Goal: Task Accomplishment & Management: Manage account settings

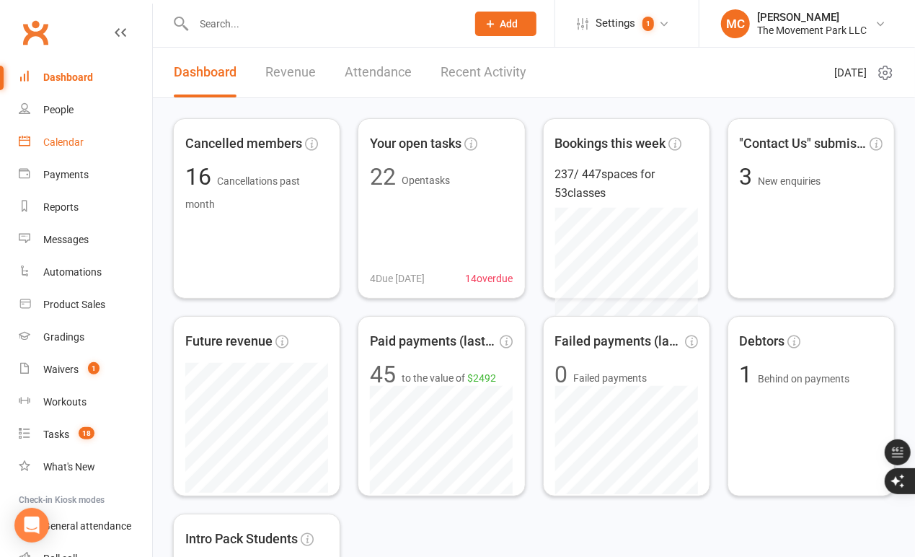
click at [85, 137] on link "Calendar" at bounding box center [85, 142] width 133 height 32
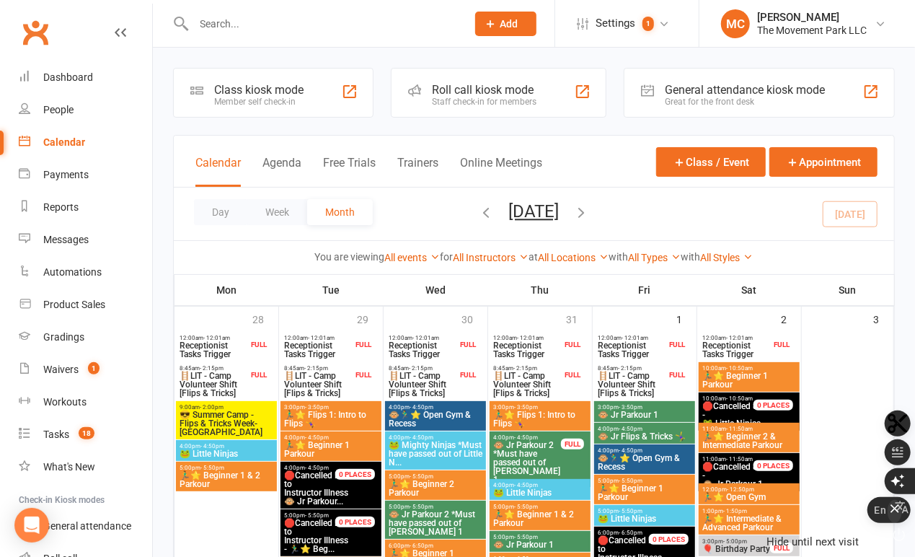
click at [899, 513] on icon "button" at bounding box center [895, 508] width 9 height 9
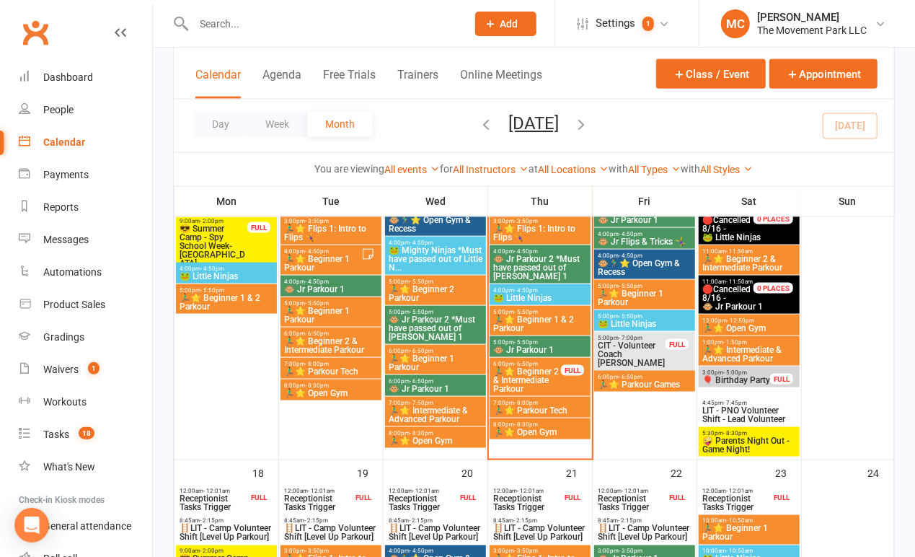
scroll to position [864, 0]
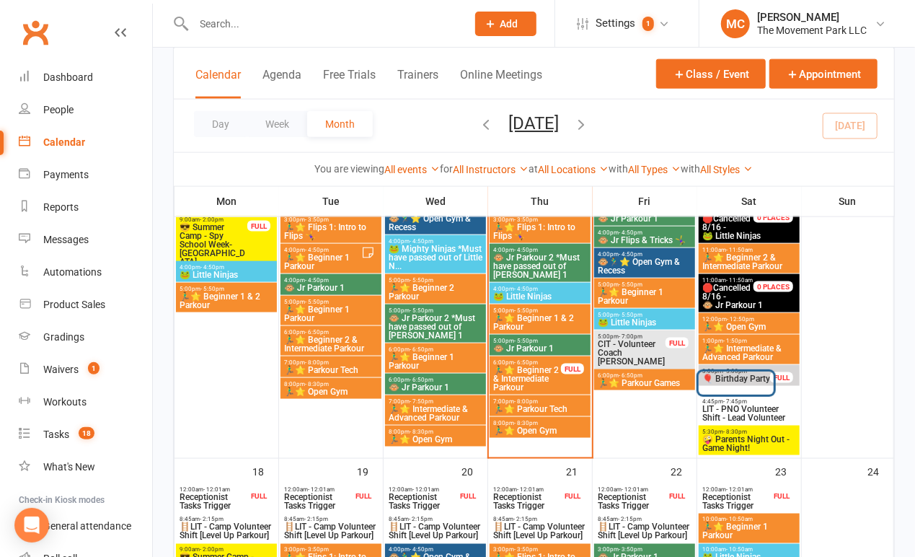
click at [756, 383] on span "🎈 Birthday Party" at bounding box center [736, 378] width 69 height 9
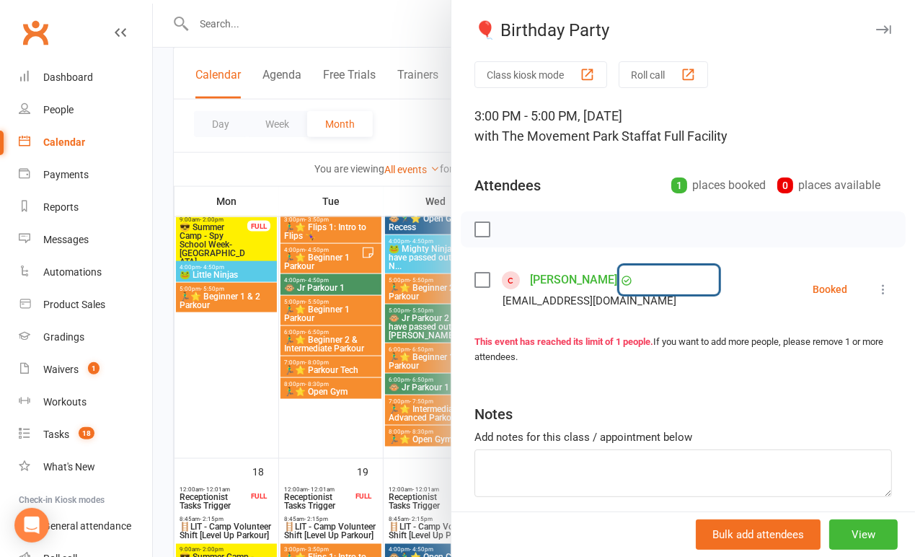
click at [617, 290] on link "[PERSON_NAME]" at bounding box center [573, 279] width 87 height 23
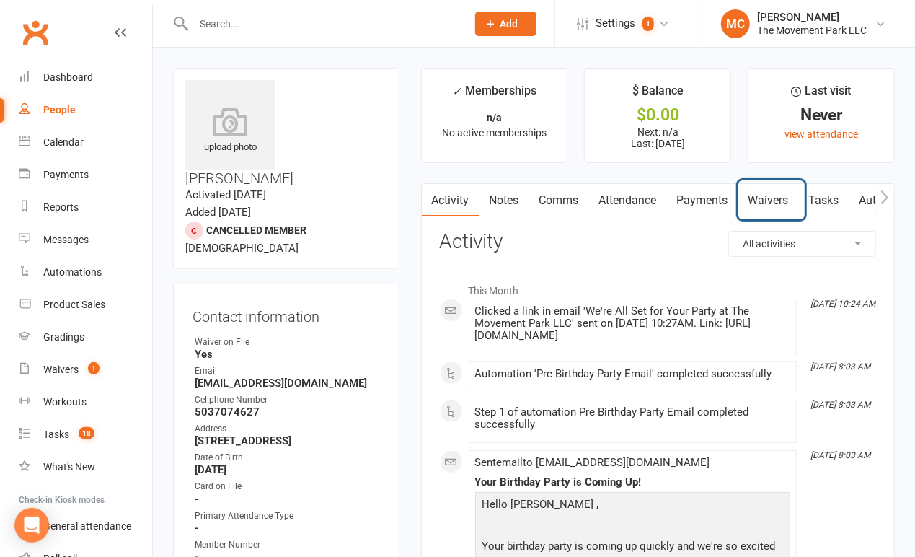
click at [765, 203] on link "Waivers" at bounding box center [769, 200] width 61 height 33
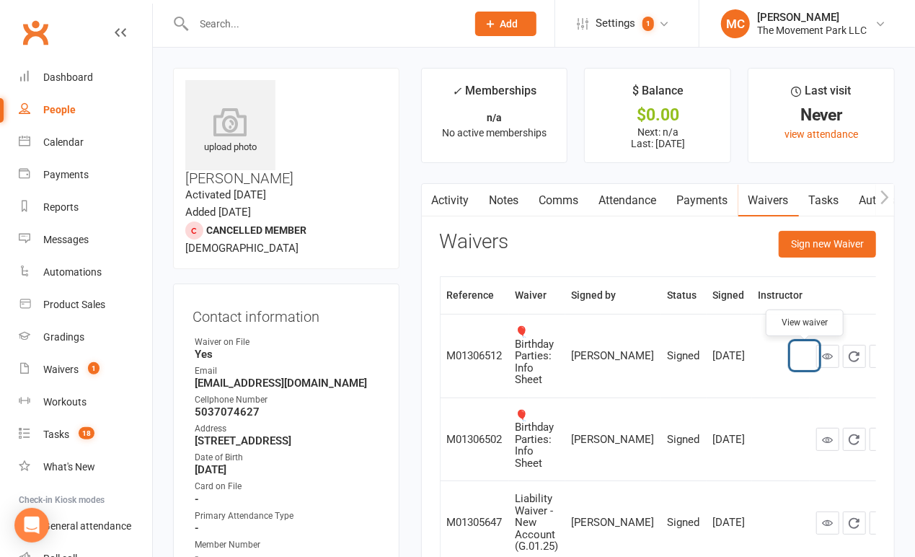
click at [816, 357] on link at bounding box center [827, 356] width 23 height 23
click at [816, 437] on link at bounding box center [827, 439] width 23 height 23
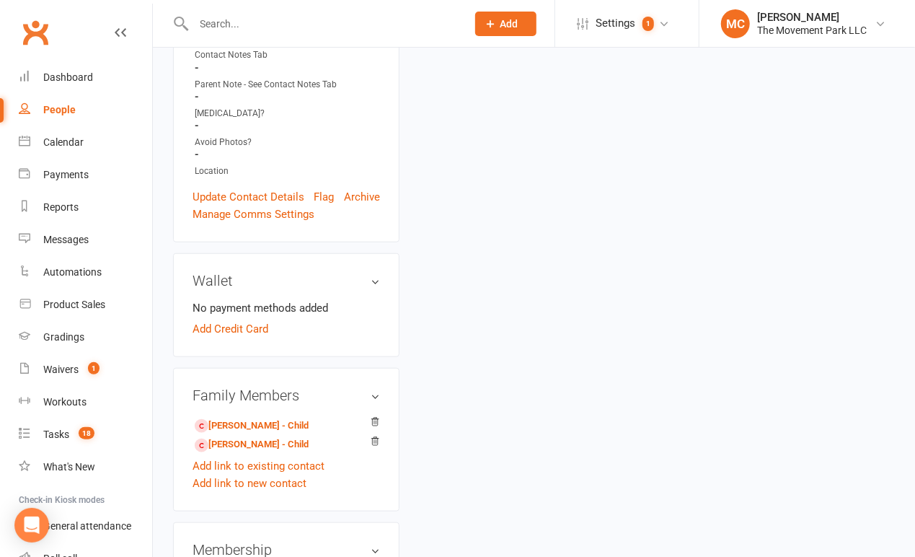
scroll to position [565, 0]
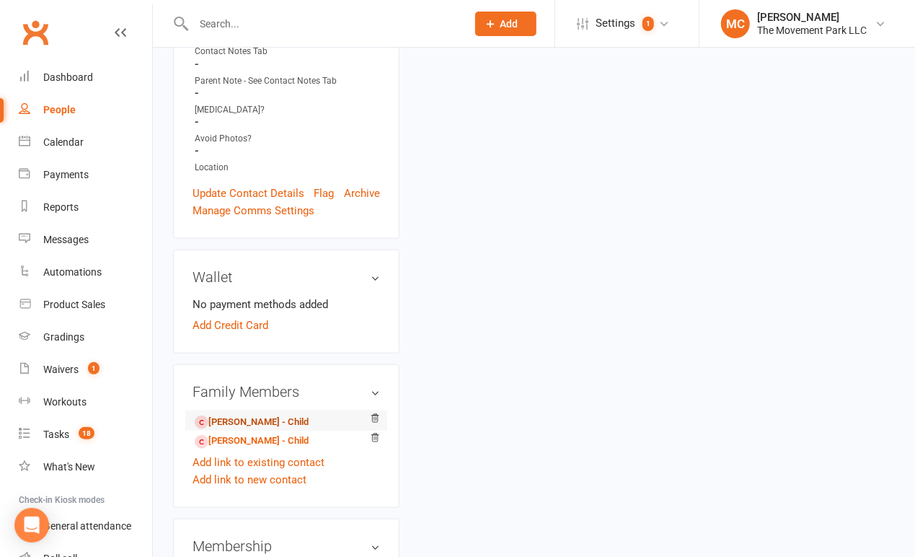
click at [216, 415] on link "Leander Chiamulon - Child" at bounding box center [252, 422] width 114 height 15
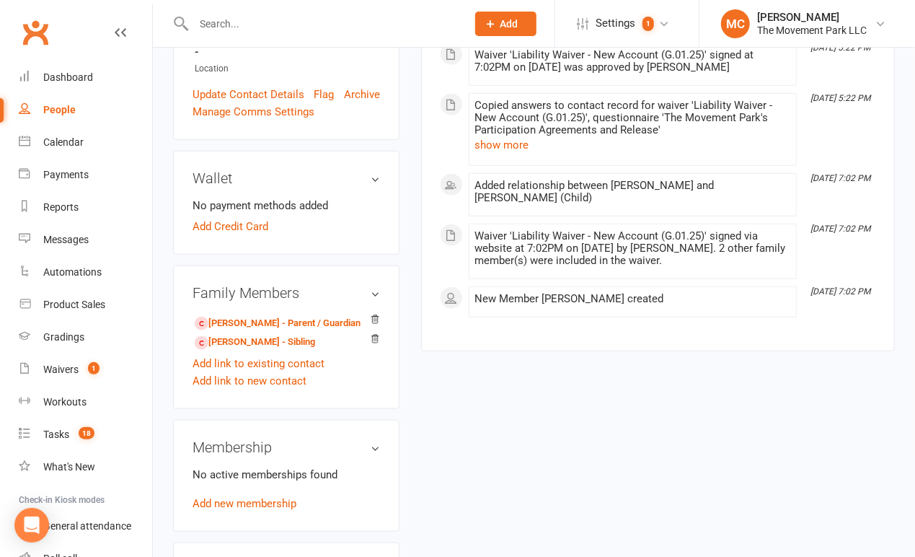
scroll to position [658, 0]
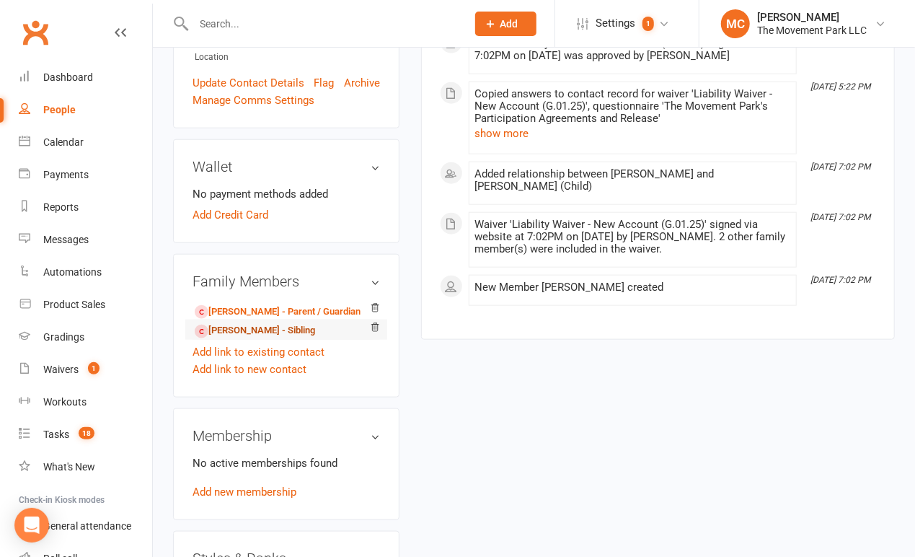
click at [252, 323] on link "Josiah Chiamulon - Sibling" at bounding box center [255, 330] width 120 height 15
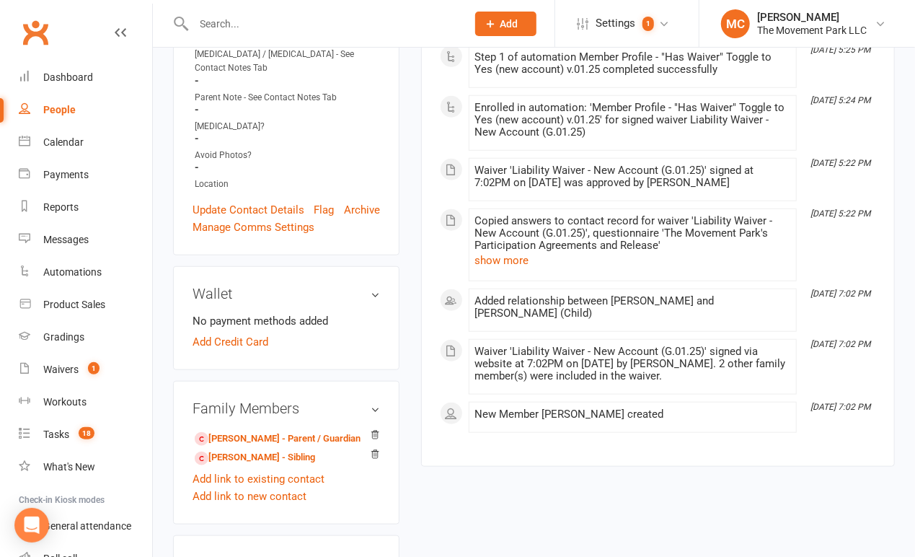
scroll to position [532, 0]
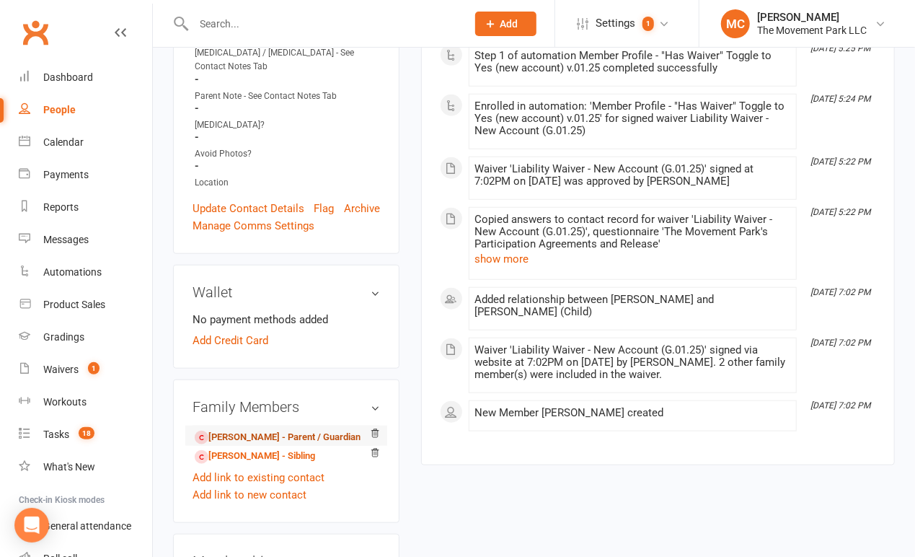
click at [244, 430] on link "Rachel Chiamulon - Parent / Guardian" at bounding box center [278, 437] width 166 height 15
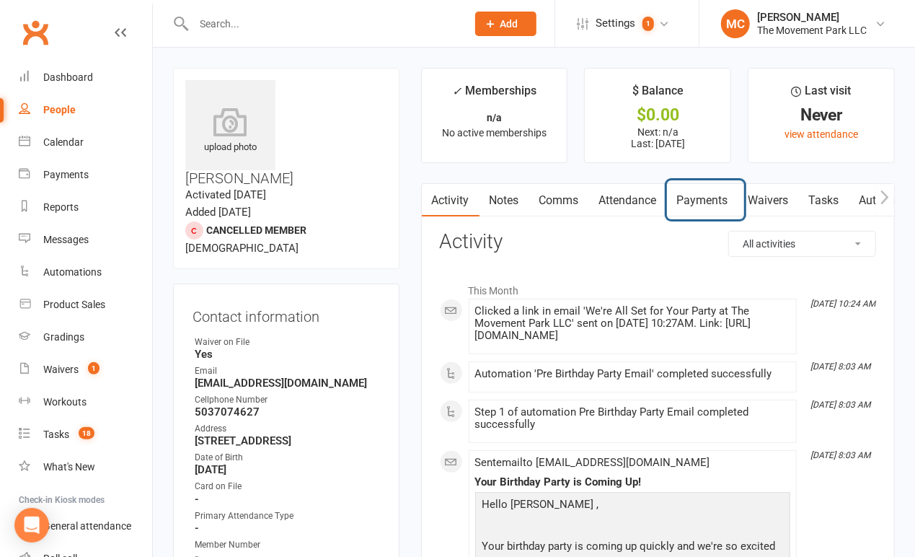
click at [713, 210] on link "Payments" at bounding box center [702, 200] width 71 height 33
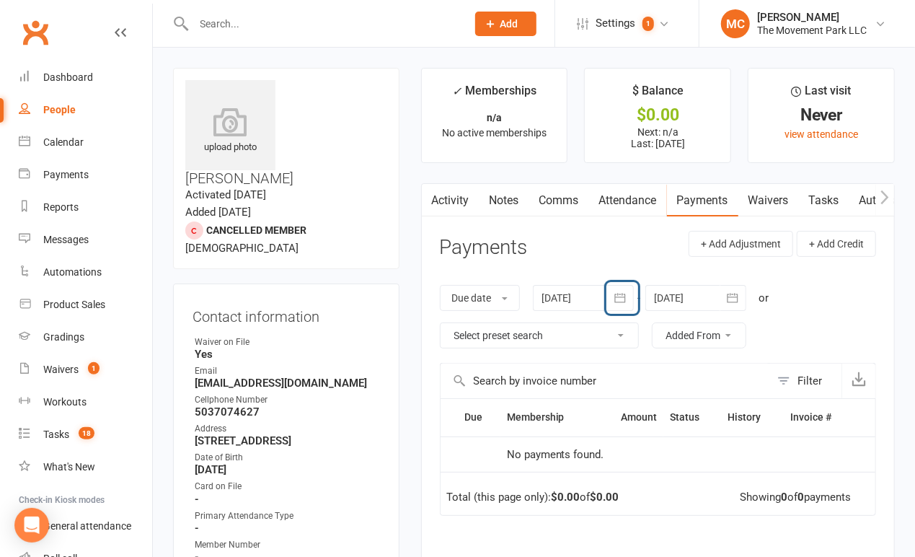
click at [623, 299] on icon "button" at bounding box center [620, 298] width 14 height 14
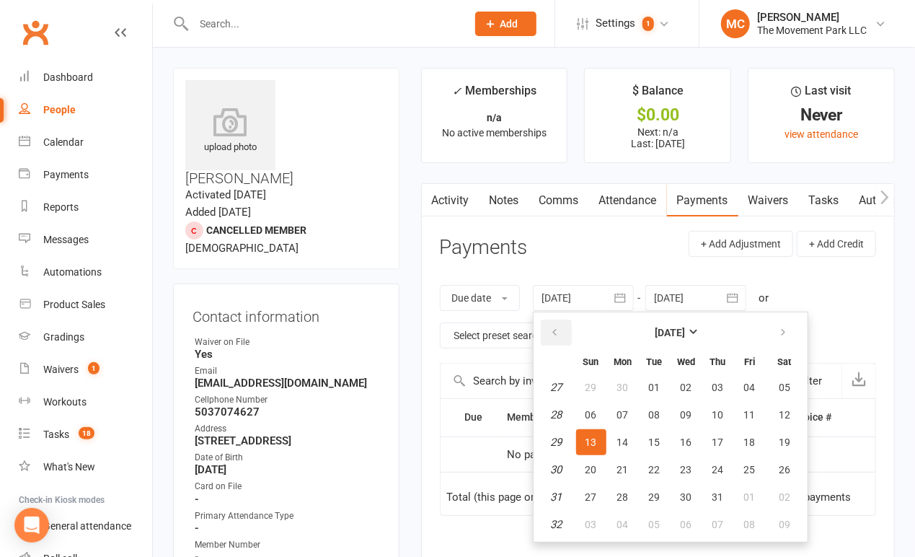
click at [560, 338] on icon "button" at bounding box center [555, 333] width 10 height 12
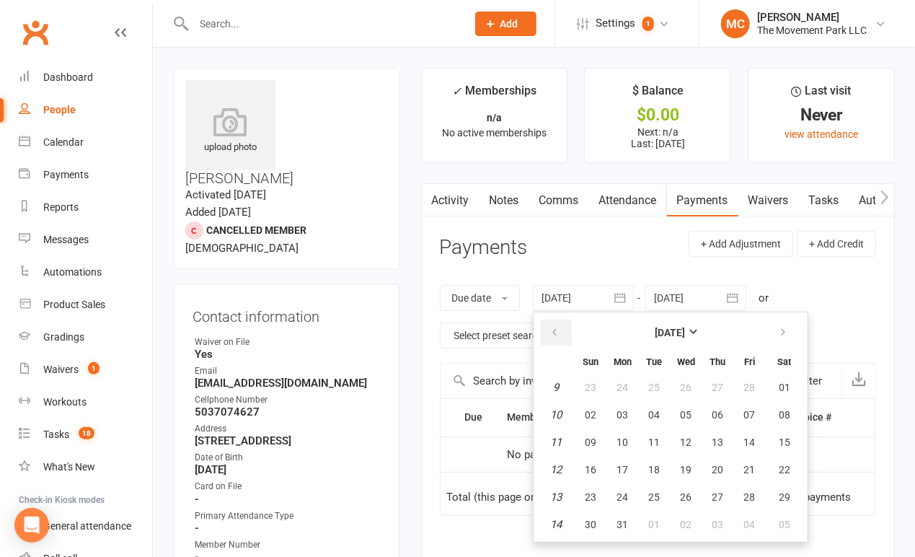
click at [560, 338] on icon "button" at bounding box center [555, 333] width 10 height 12
click at [754, 394] on button "01" at bounding box center [750, 387] width 30 height 26
type input "01 Nov 2024"
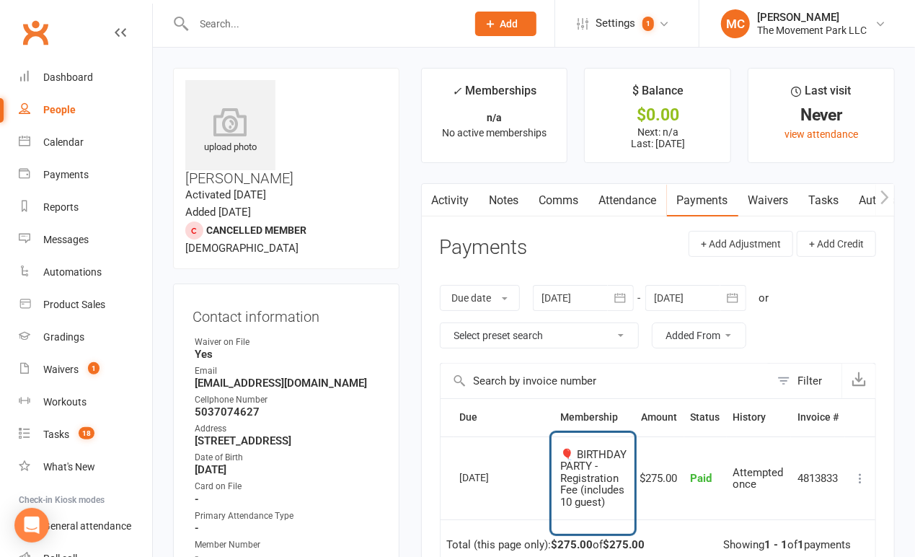
click at [589, 476] on span "🎈 BIRTHDAY PARTY - Registration Fee (includes 10 guest)" at bounding box center [594, 478] width 66 height 61
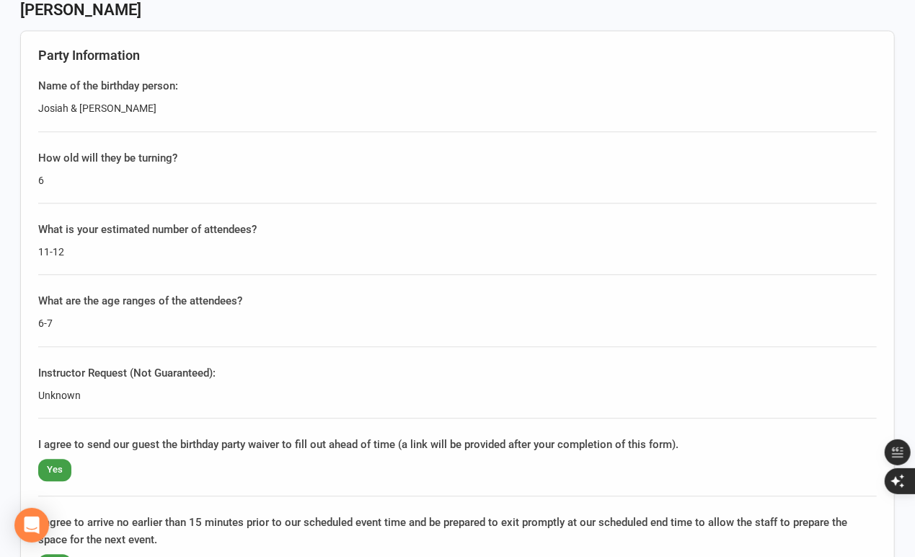
scroll to position [1714, 0]
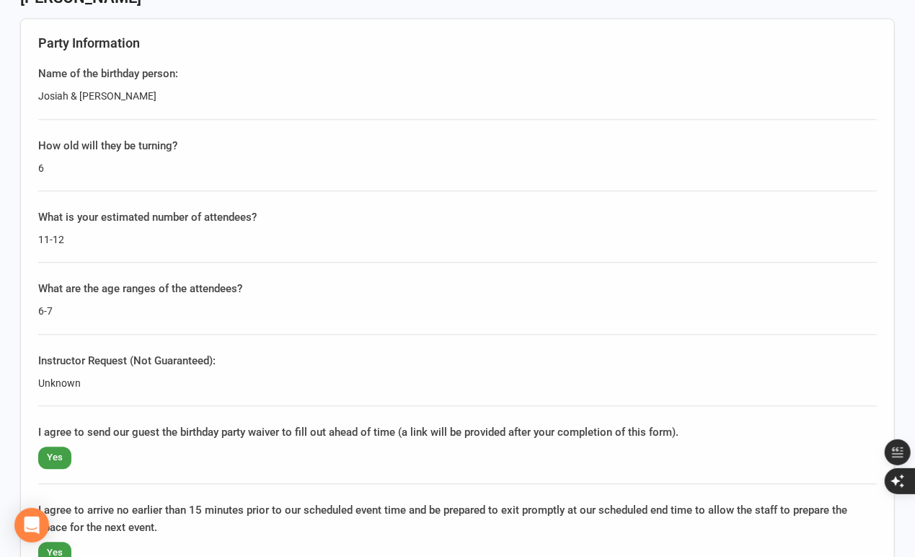
click at [306, 303] on div "6-7" at bounding box center [457, 311] width 839 height 16
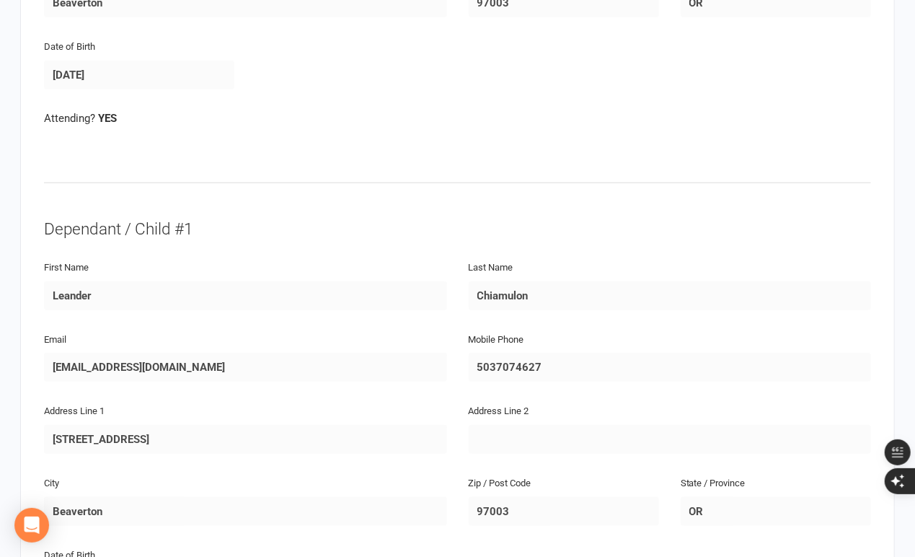
scroll to position [535, 0]
